Goal: Navigation & Orientation: Find specific page/section

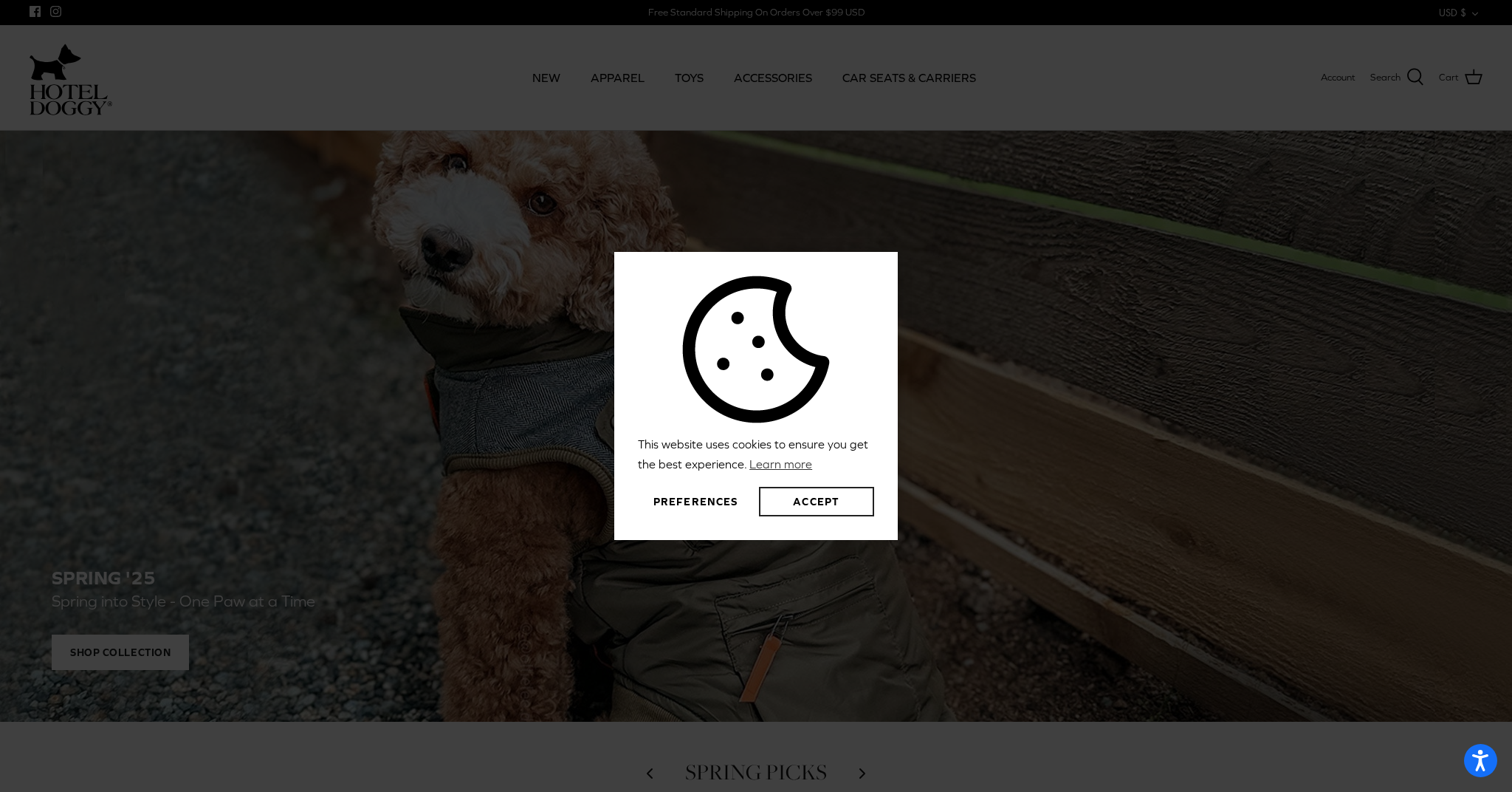
click at [828, 497] on button "Accept" at bounding box center [816, 502] width 115 height 29
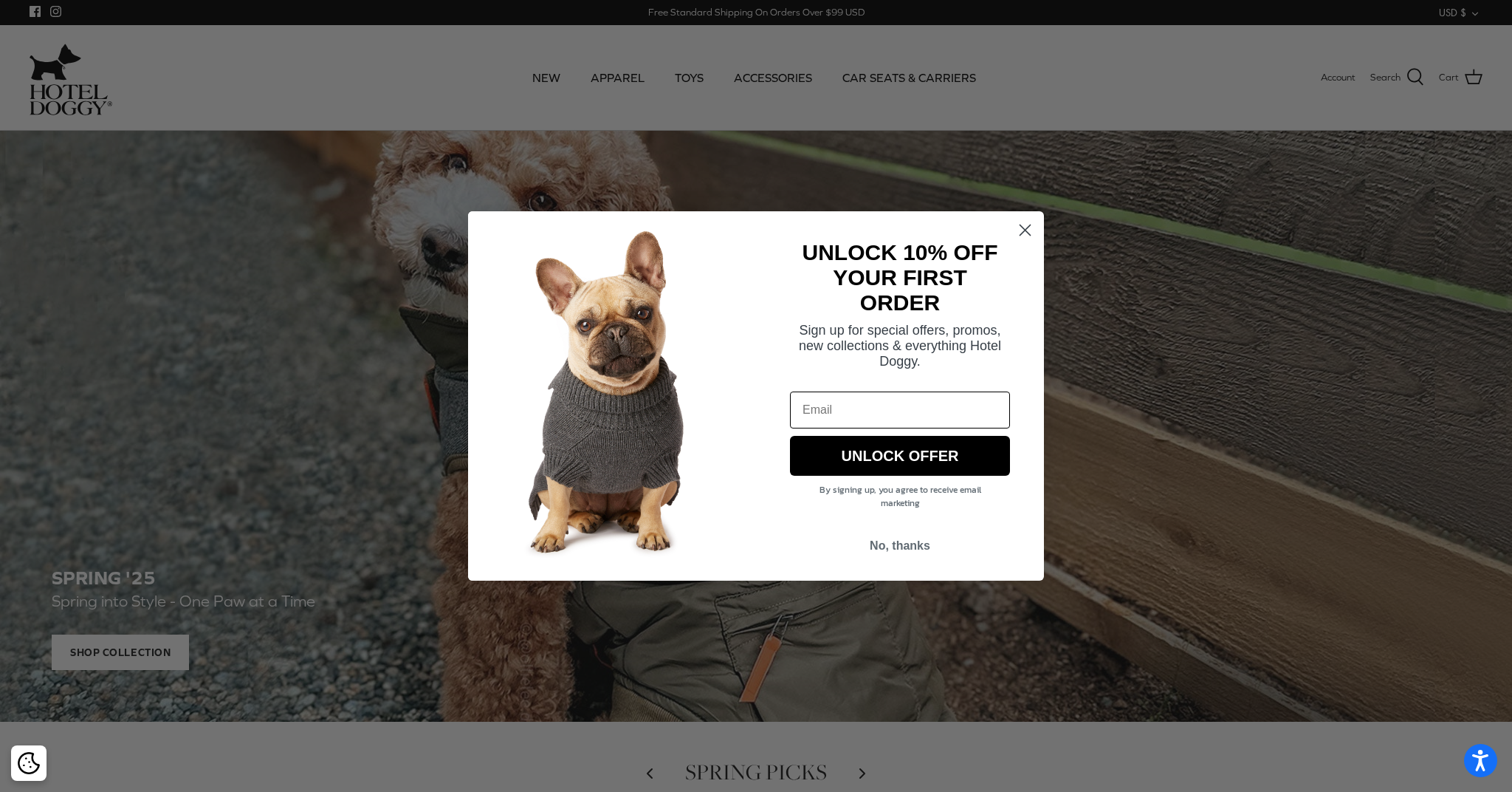
click at [1032, 230] on circle "Close dialog" at bounding box center [1025, 230] width 24 height 24
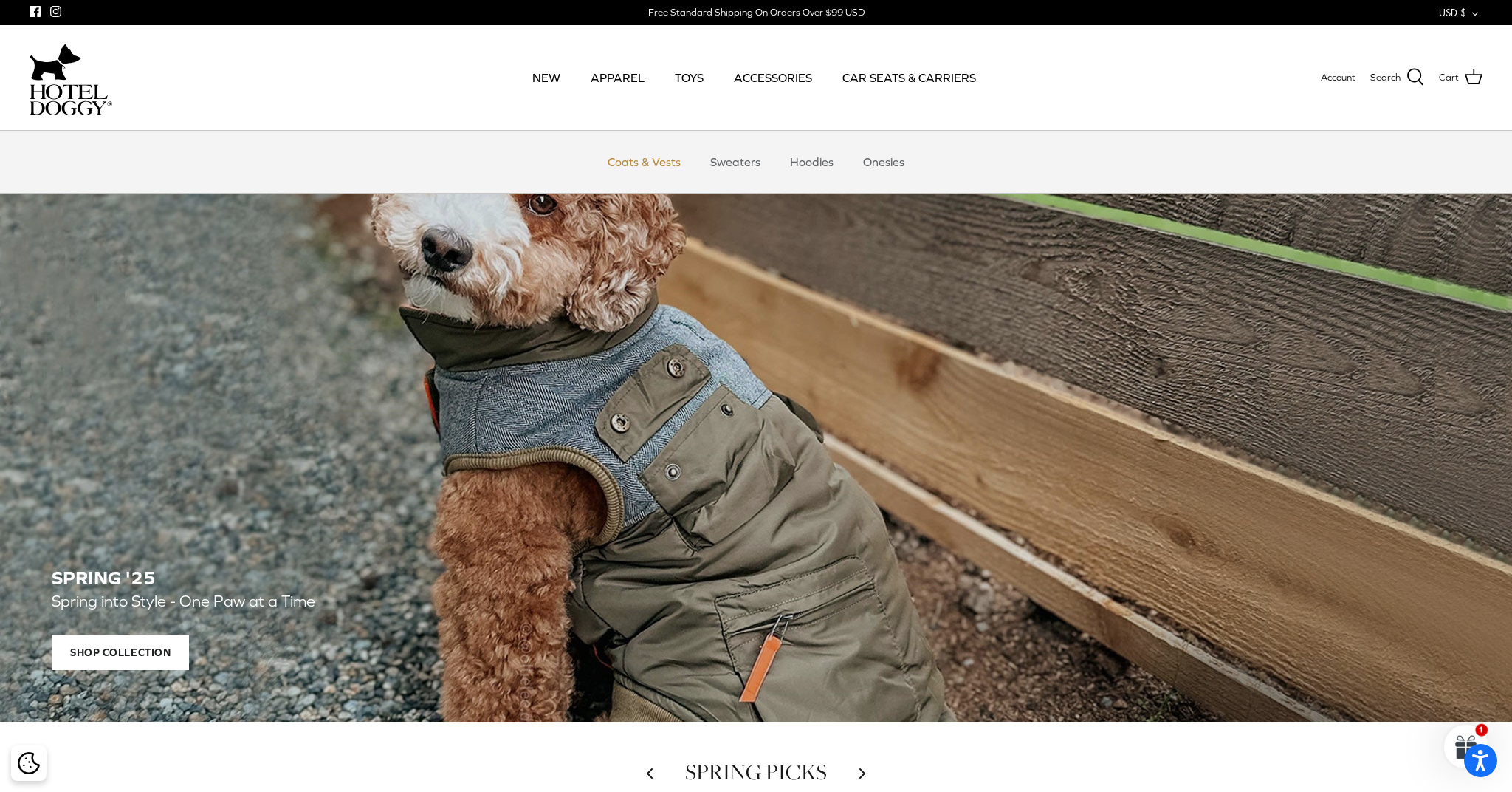
click at [646, 163] on link "Coats & Vests" at bounding box center [643, 161] width 100 height 44
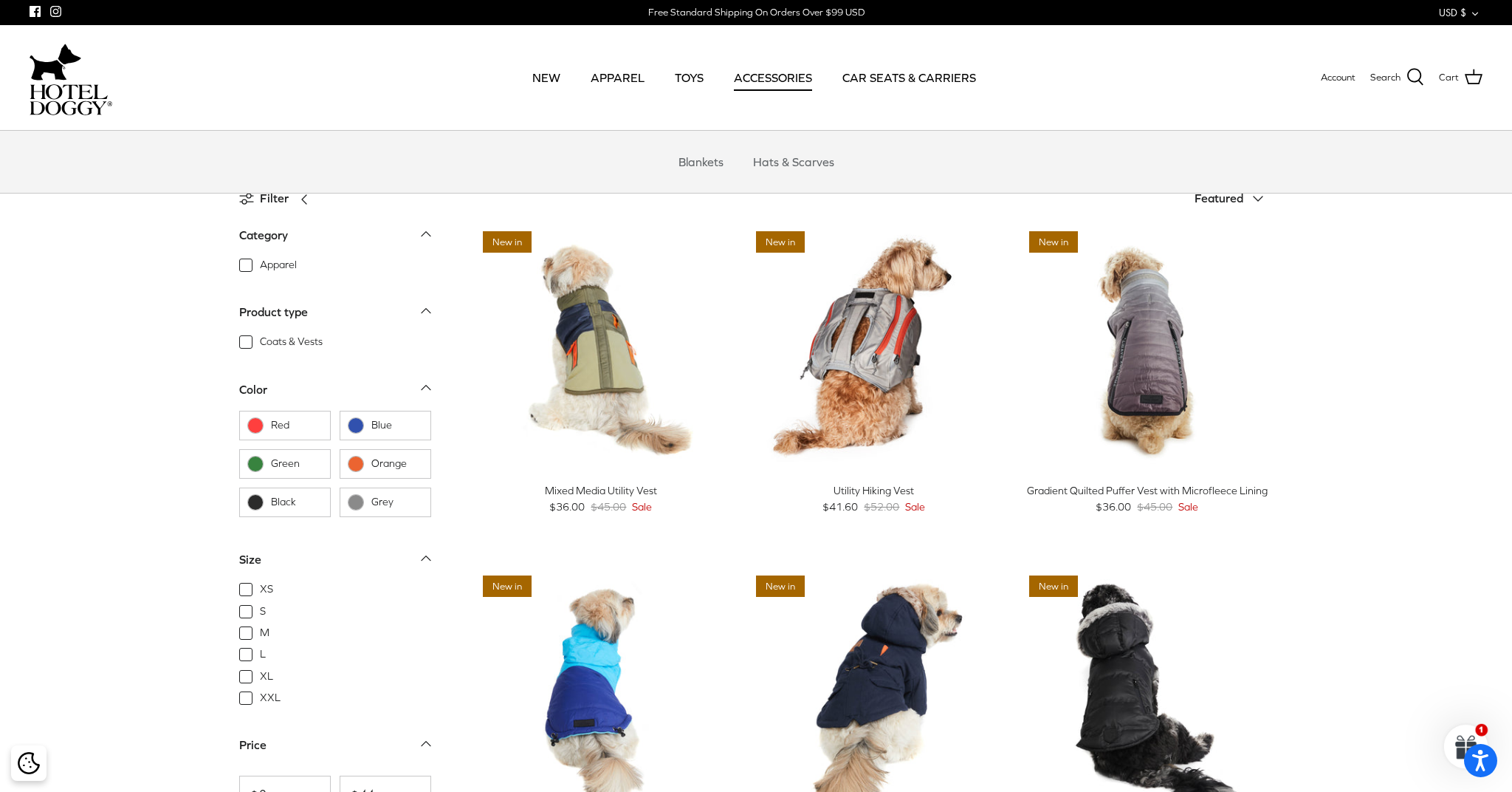
scroll to position [3, 1]
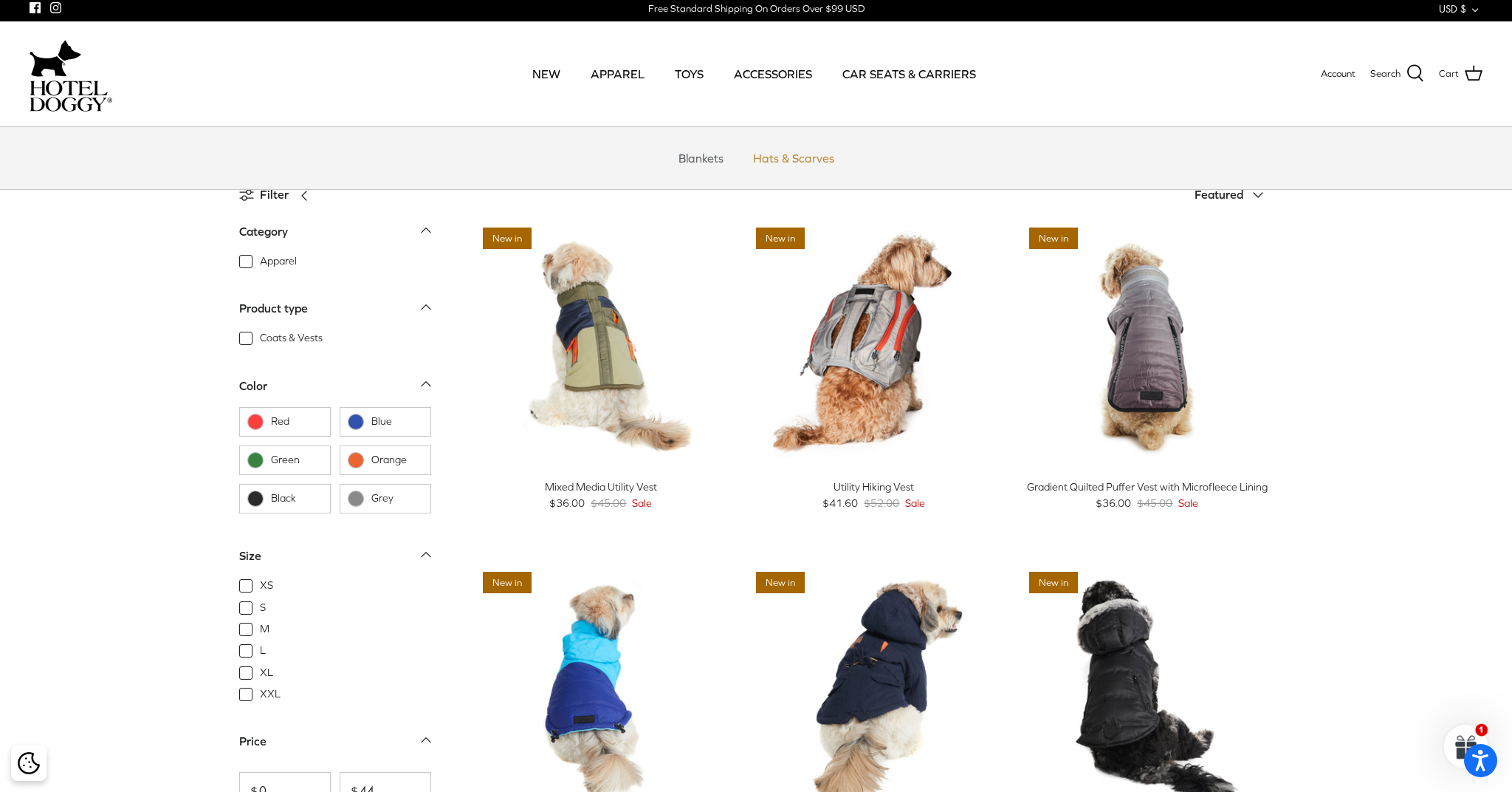
click at [793, 154] on link "Hats & Scarves" at bounding box center [793, 158] width 107 height 44
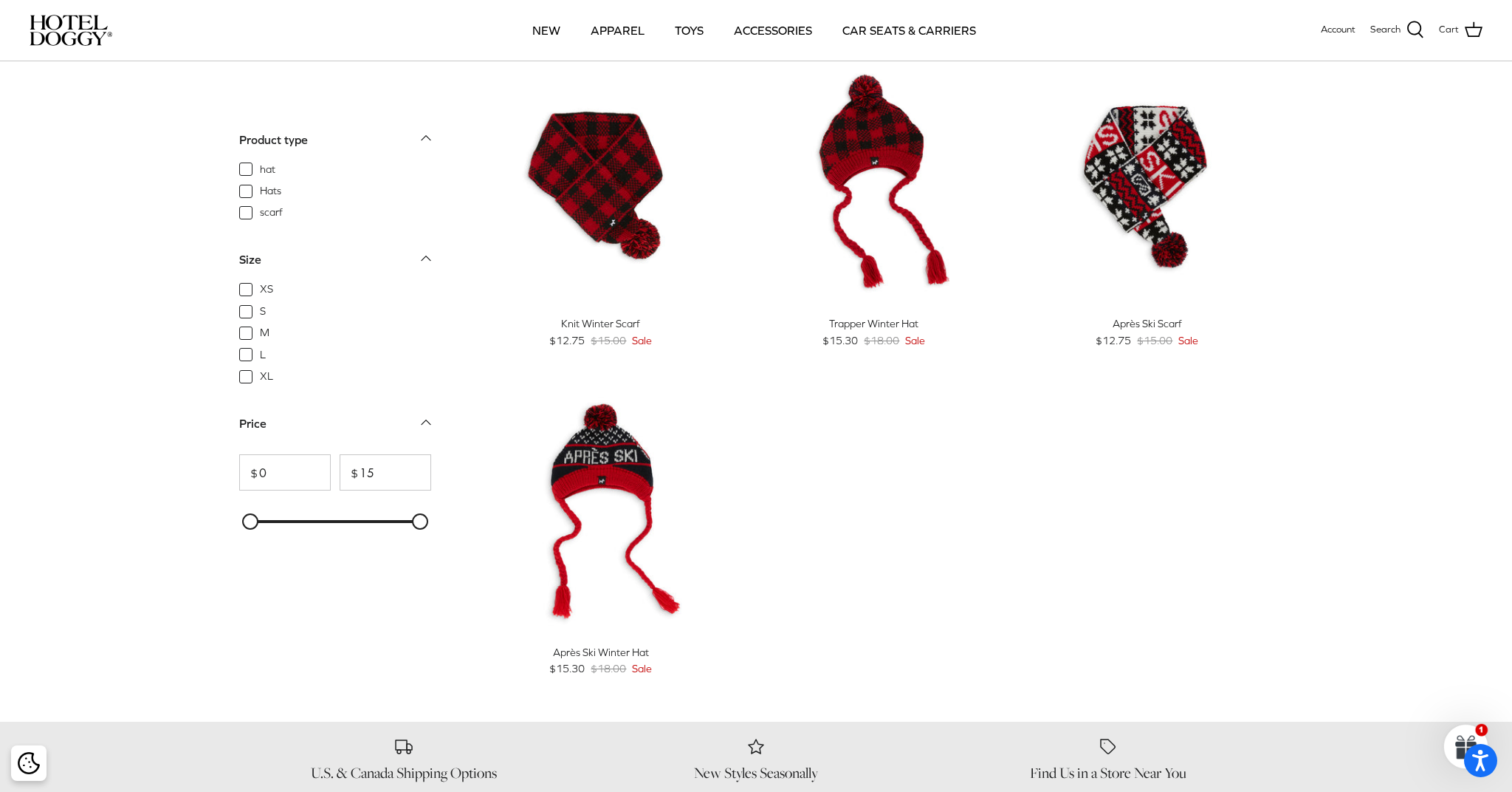
scroll to position [57, 0]
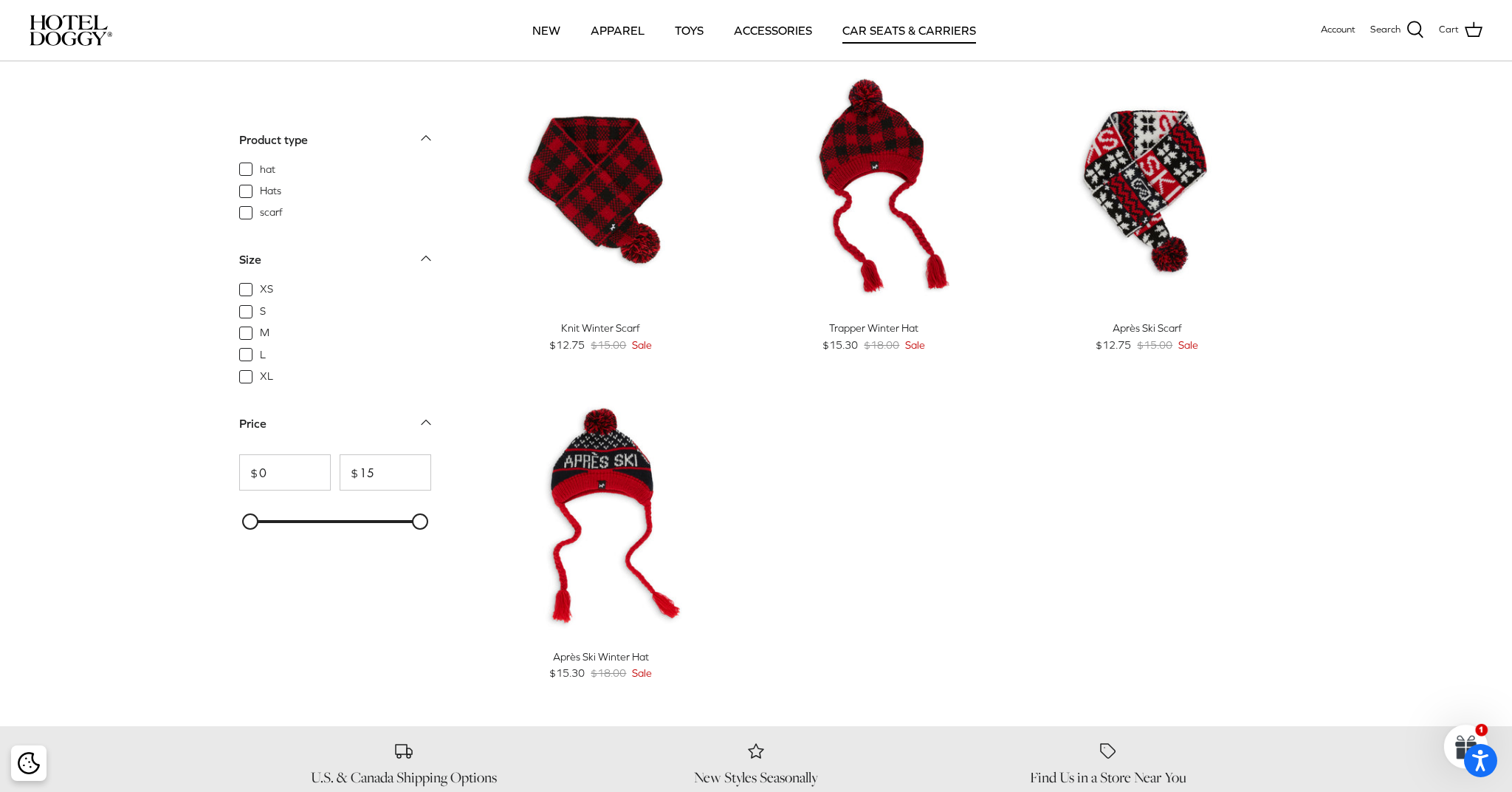
click at [896, 36] on link "CAR SEATS & CARRIERS" at bounding box center [908, 30] width 160 height 50
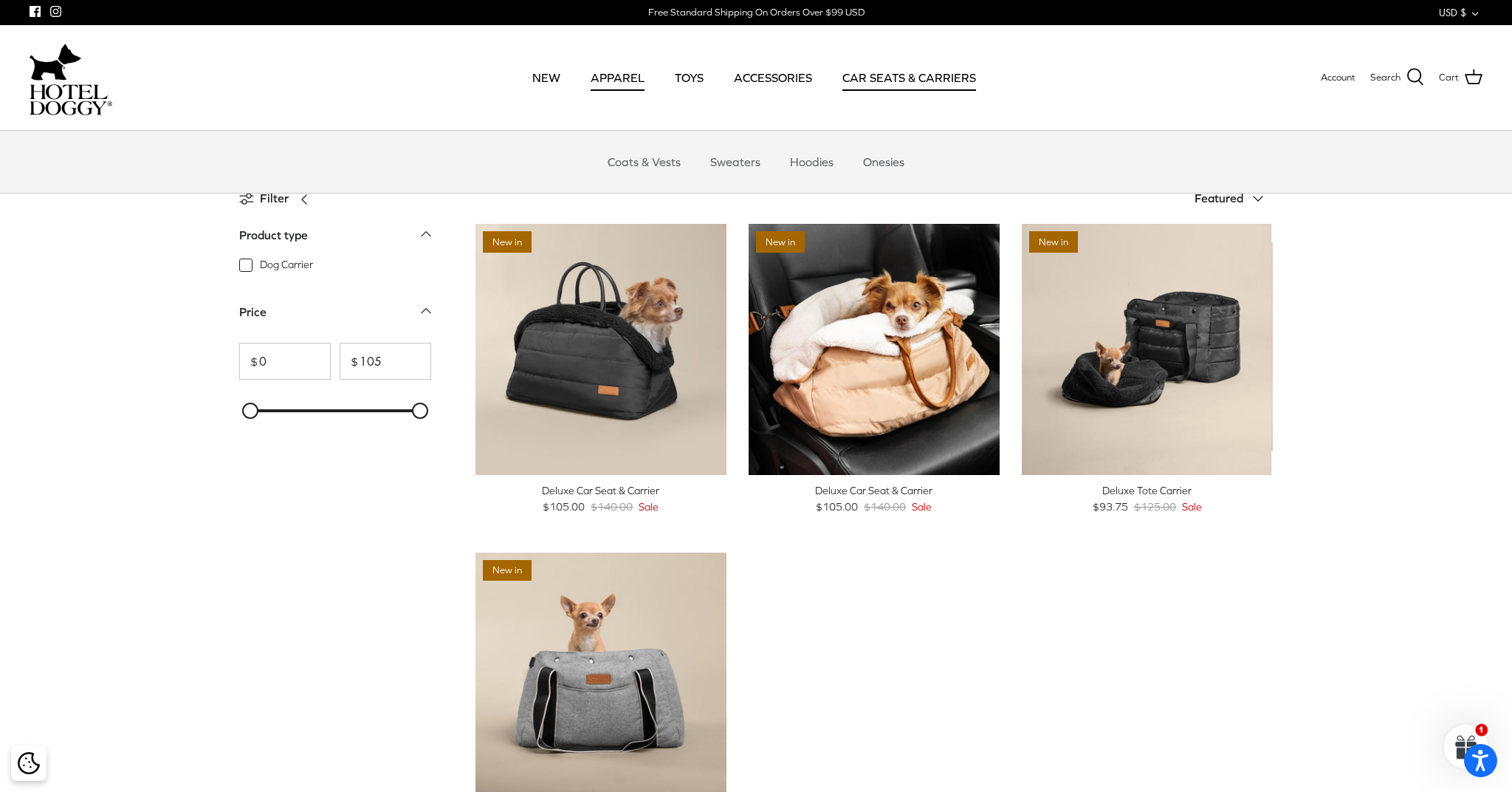
click at [616, 81] on link "APPAREL" at bounding box center [617, 78] width 81 height 50
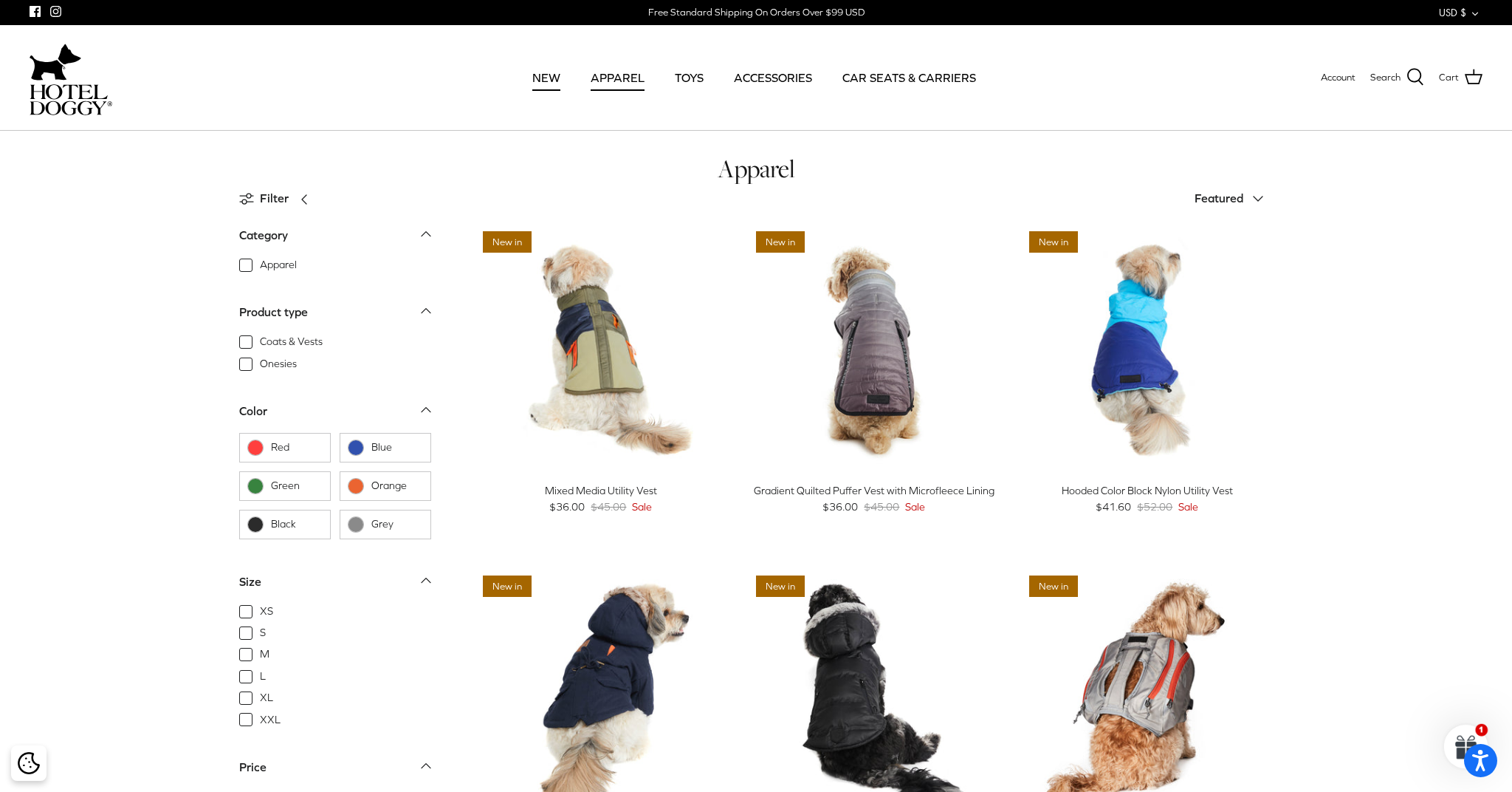
click at [552, 82] on link "NEW" at bounding box center [546, 78] width 55 height 50
